Goal: Transaction & Acquisition: Purchase product/service

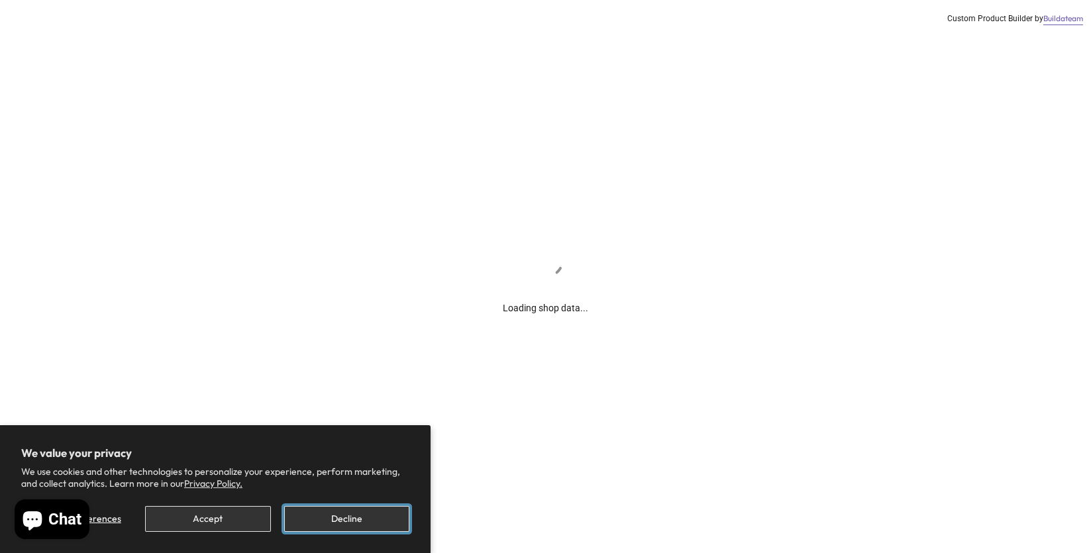
click at [330, 507] on button "Decline" at bounding box center [346, 519] width 125 height 26
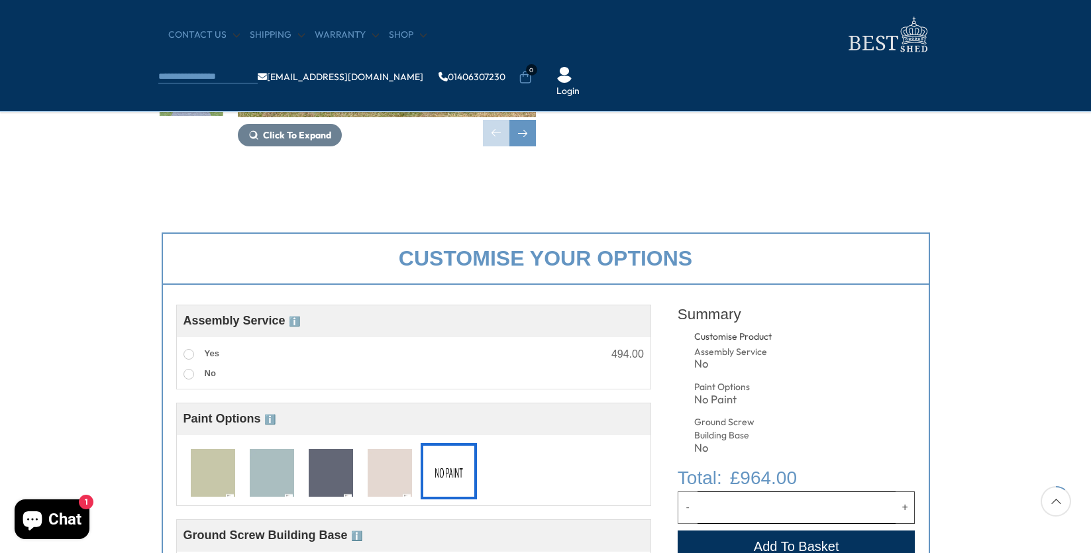
scroll to position [397, 0]
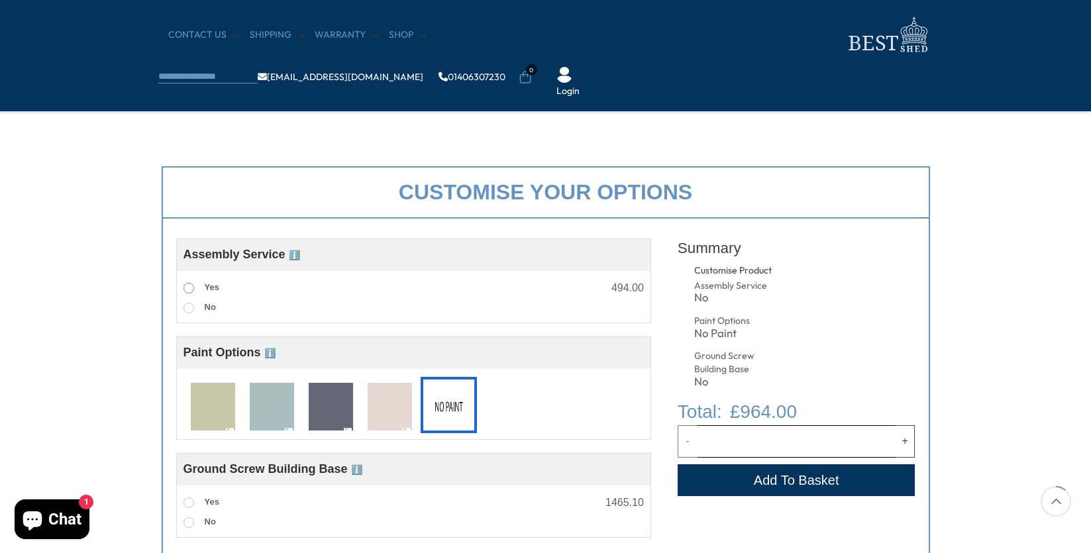
click at [193, 287] on span at bounding box center [188, 288] width 11 height 11
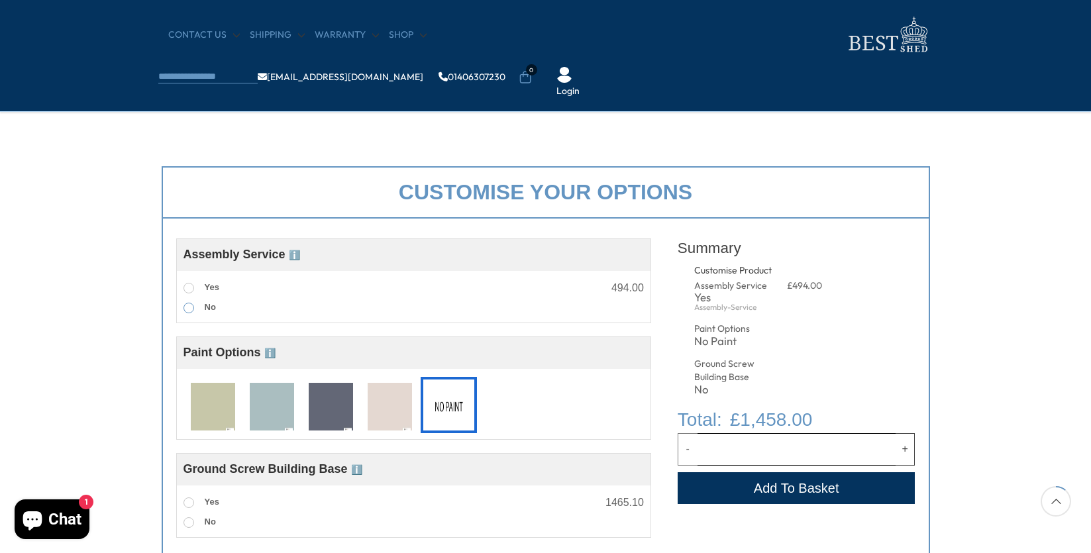
click at [191, 309] on span at bounding box center [188, 308] width 11 height 11
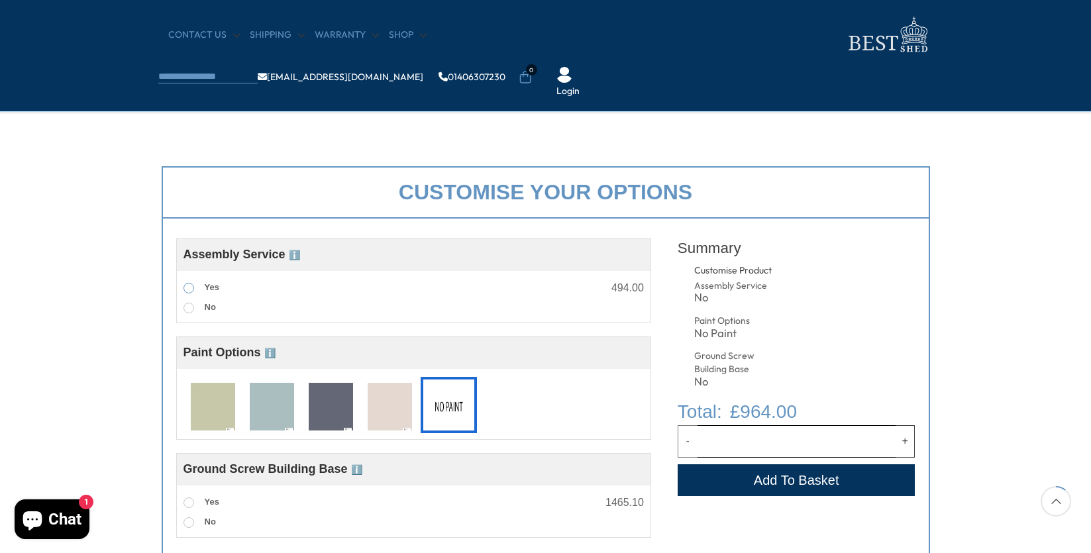
click at [187, 288] on span at bounding box center [188, 288] width 11 height 11
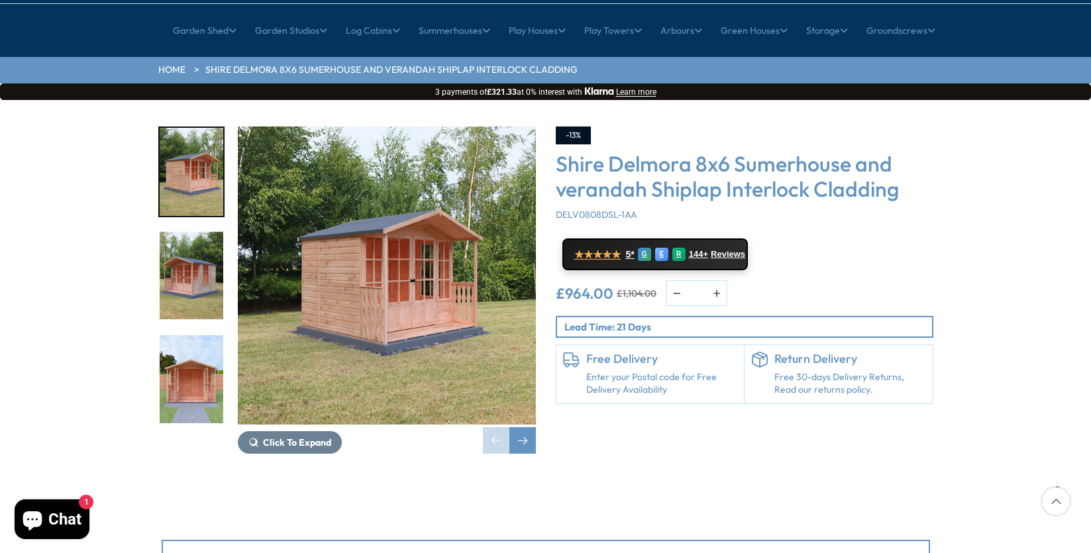
scroll to position [132, 0]
